Goal: Task Accomplishment & Management: Manage account settings

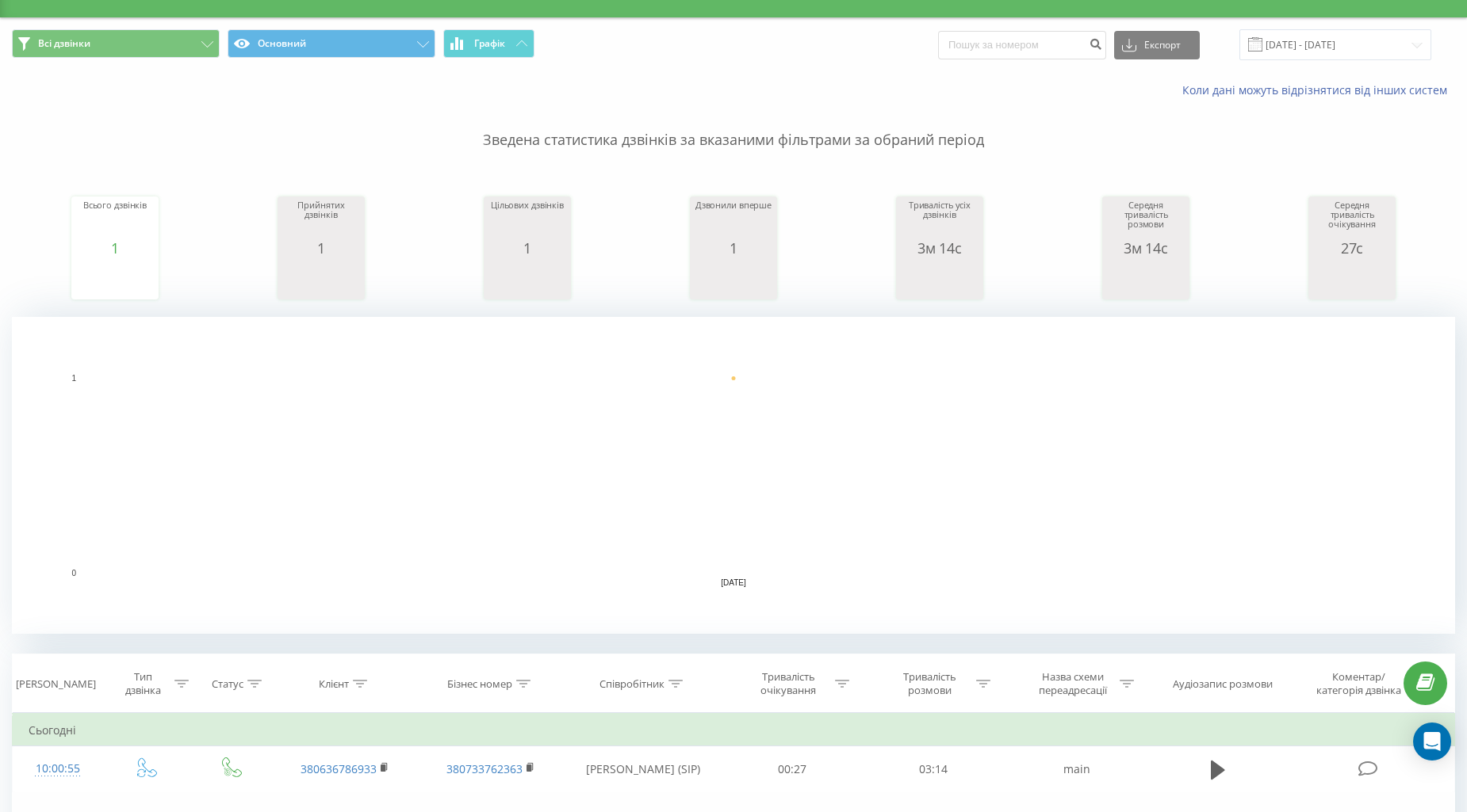
scroll to position [263, 0]
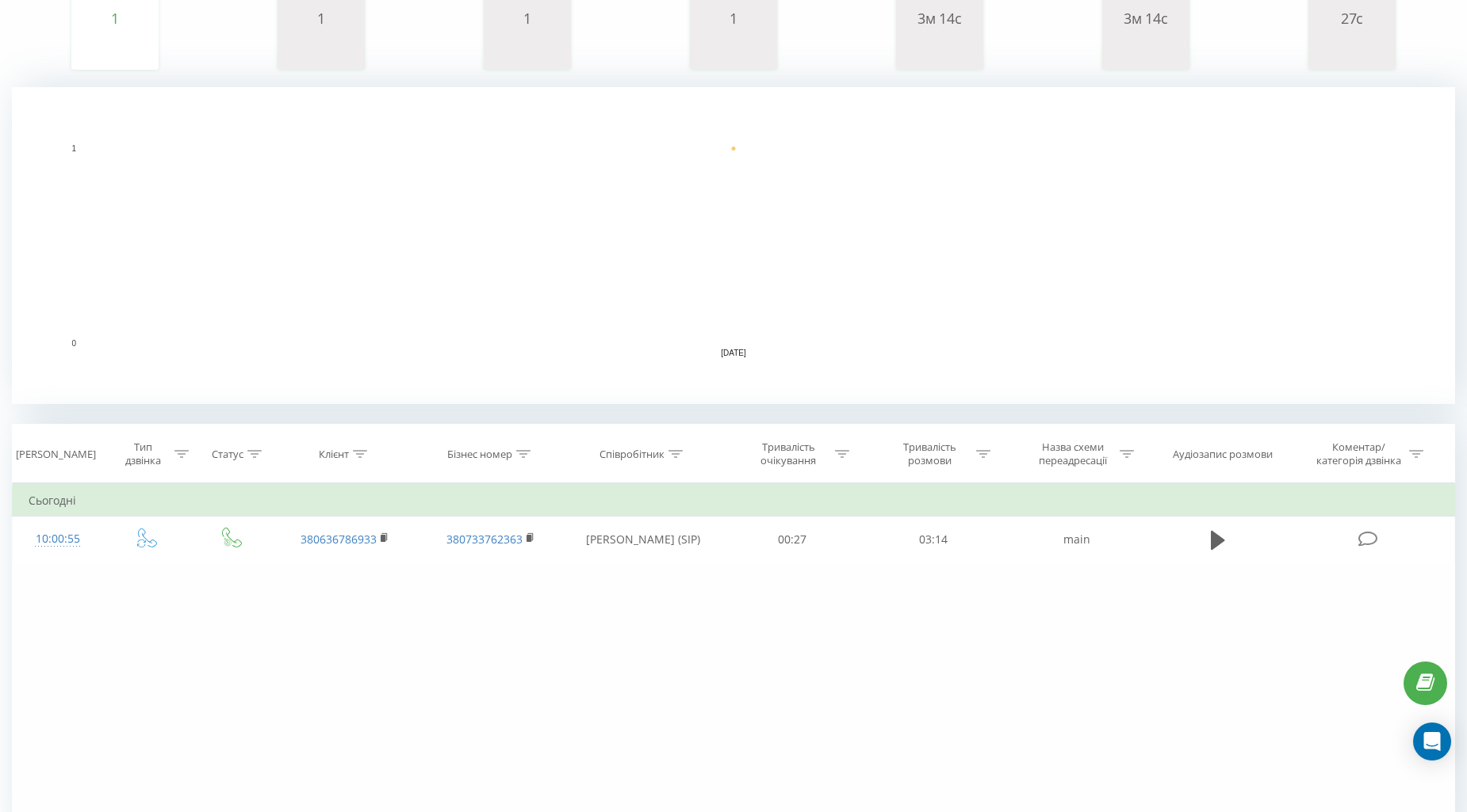
scroll to position [263, 0]
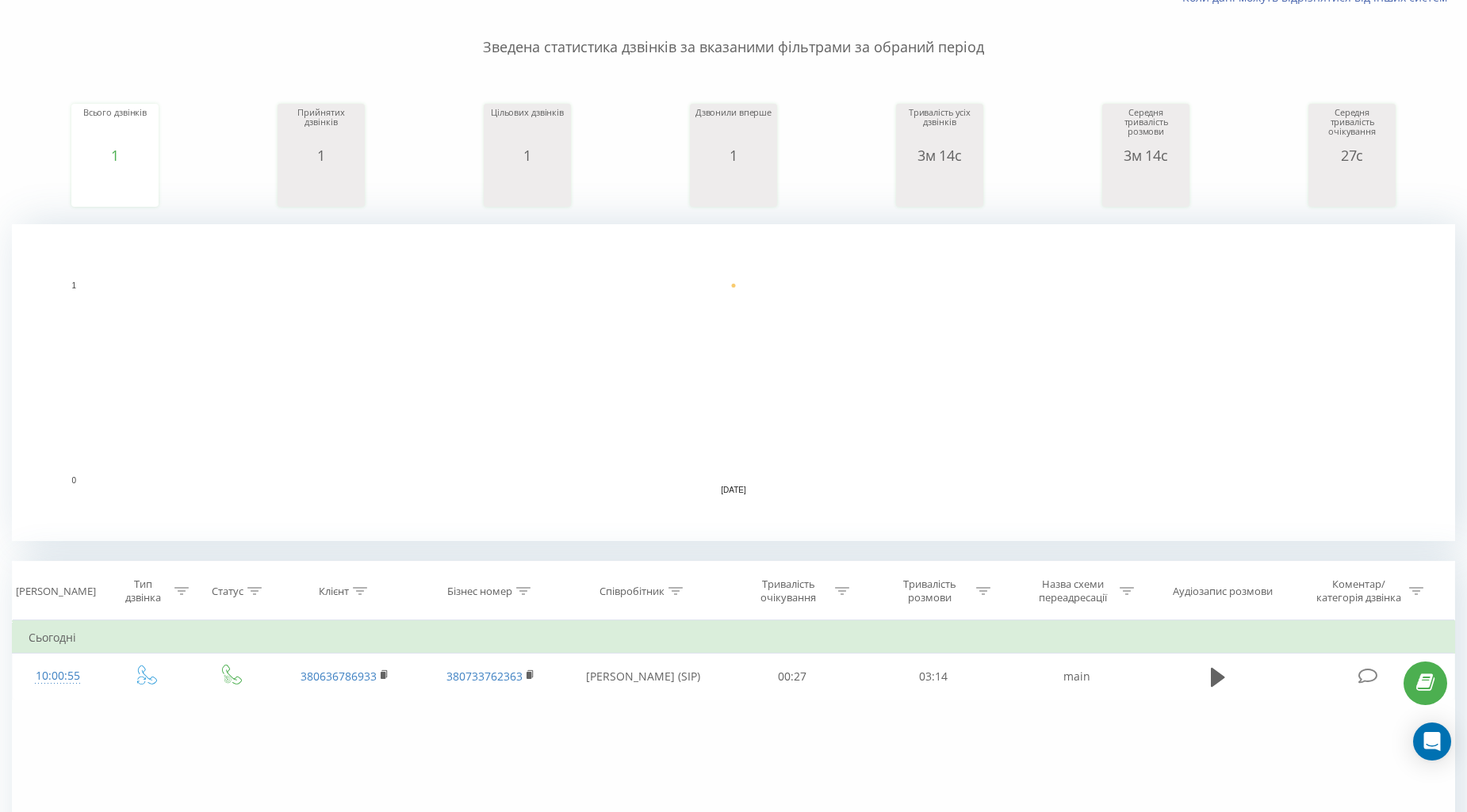
scroll to position [263, 0]
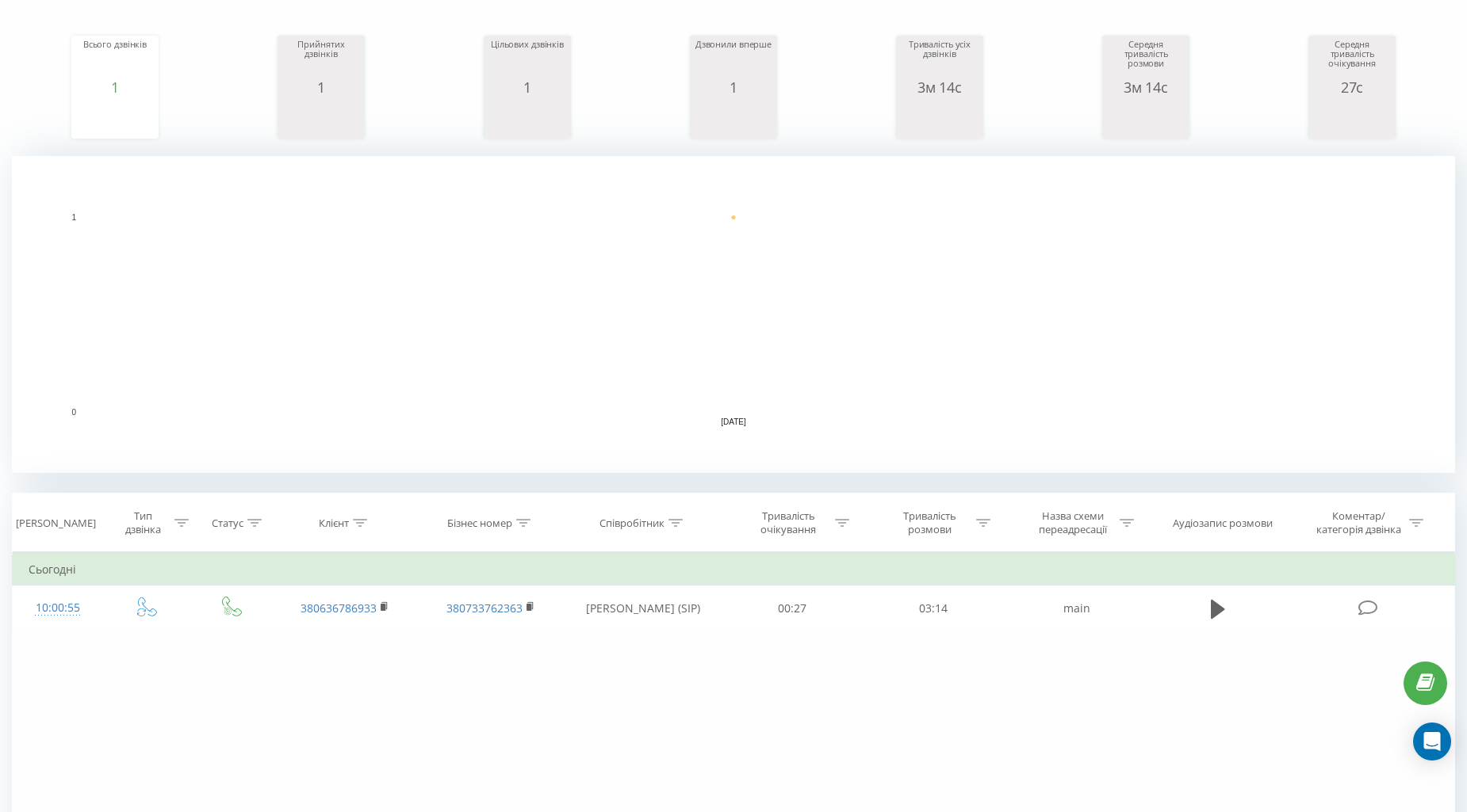
scroll to position [347, 0]
